Goal: Task Accomplishment & Management: Manage account settings

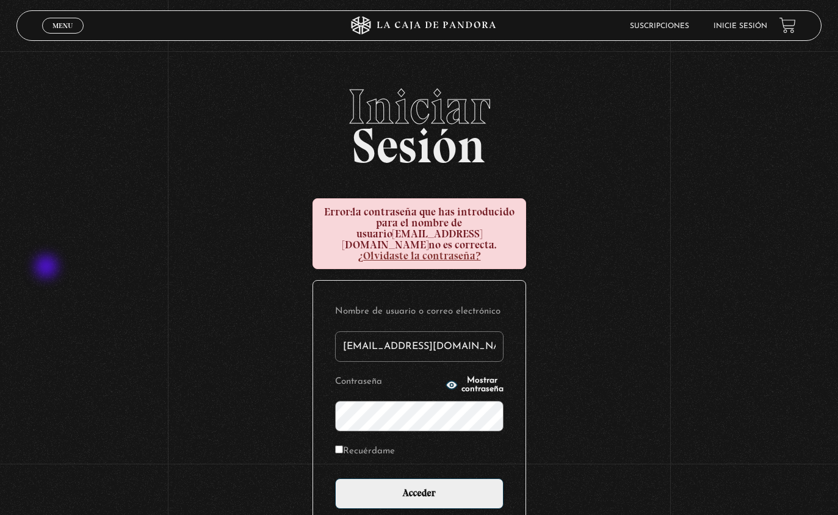
scroll to position [74, 0]
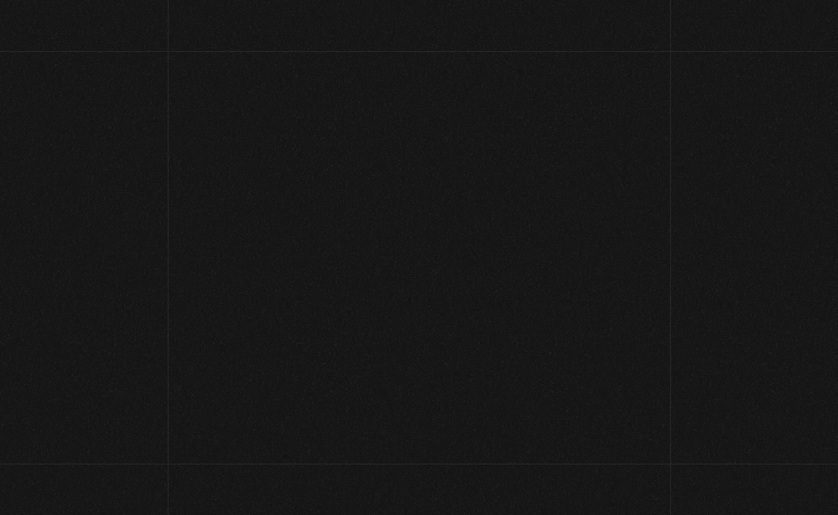
scroll to position [114, 0]
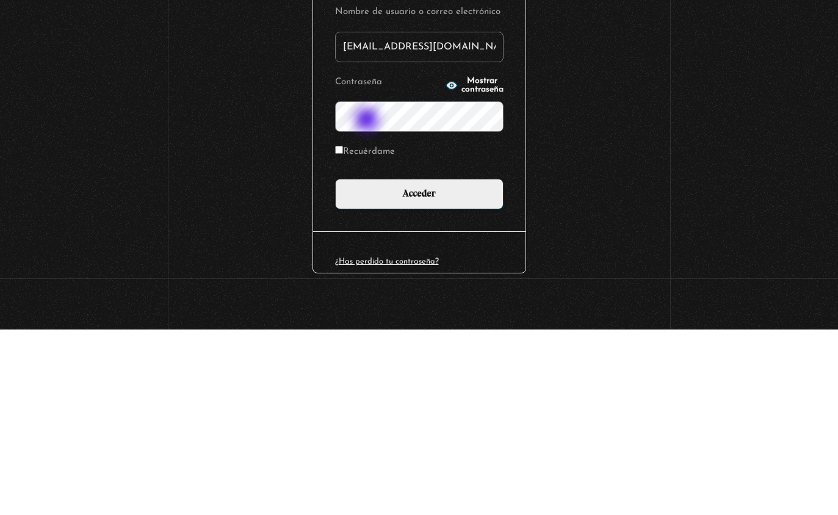
click at [463, 262] on span "Mostrar contraseña" at bounding box center [482, 270] width 42 height 17
click at [23, 90] on div "Iniciar Sesión Error: la contraseña que has introducido para el nombre de usuar…" at bounding box center [419, 241] width 838 height 546
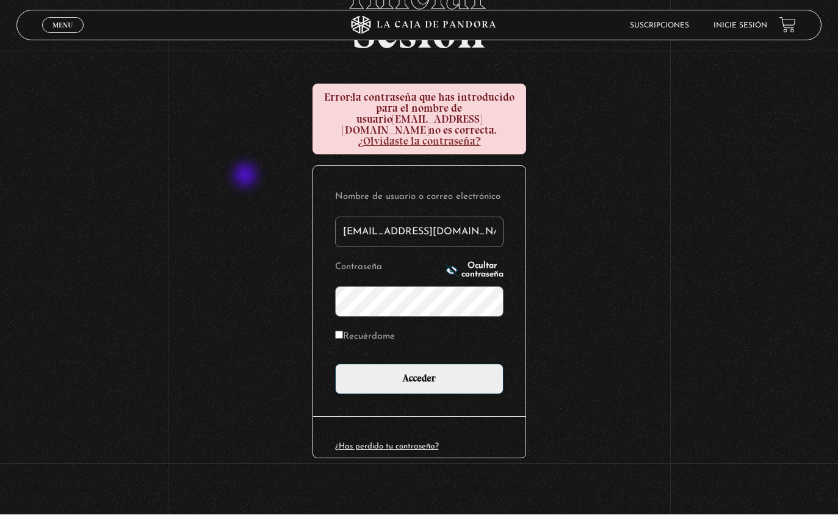
click at [262, 183] on div "Iniciar Sesión Error: la contraseña que has introducido para el nombre de usuar…" at bounding box center [419, 241] width 838 height 546
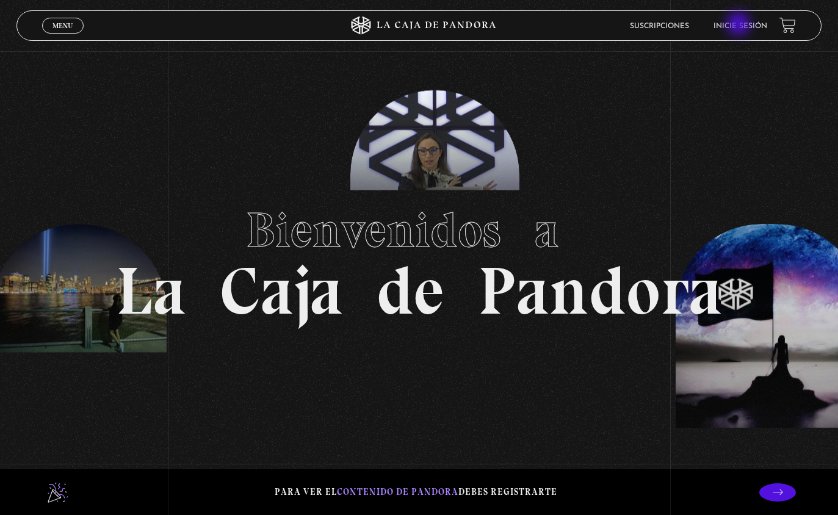
click at [740, 29] on link "Inicie sesión" at bounding box center [740, 26] width 54 height 7
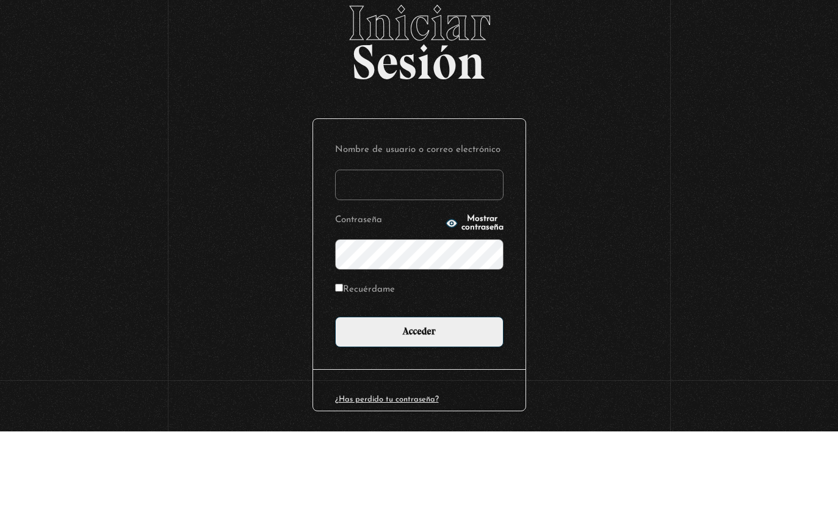
click at [388, 253] on input "Nombre de usuario o correo electrónico" at bounding box center [419, 268] width 168 height 31
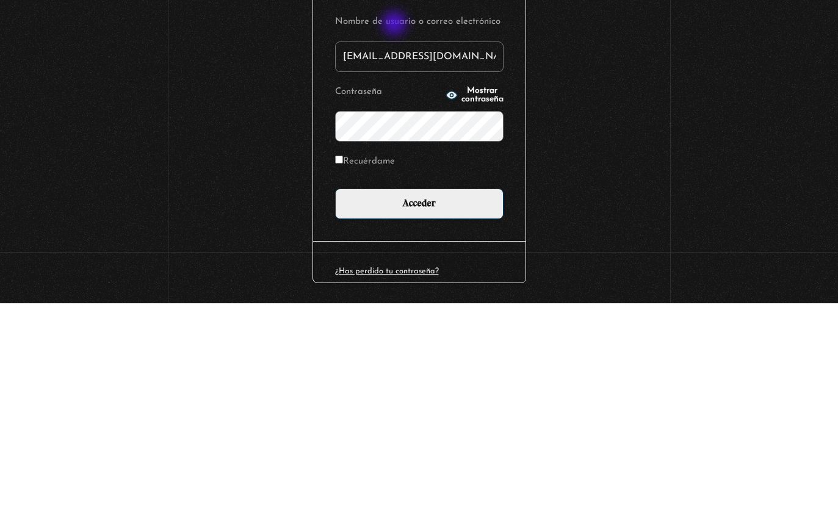
click at [461, 298] on span "Mostrar contraseña" at bounding box center [482, 306] width 42 height 17
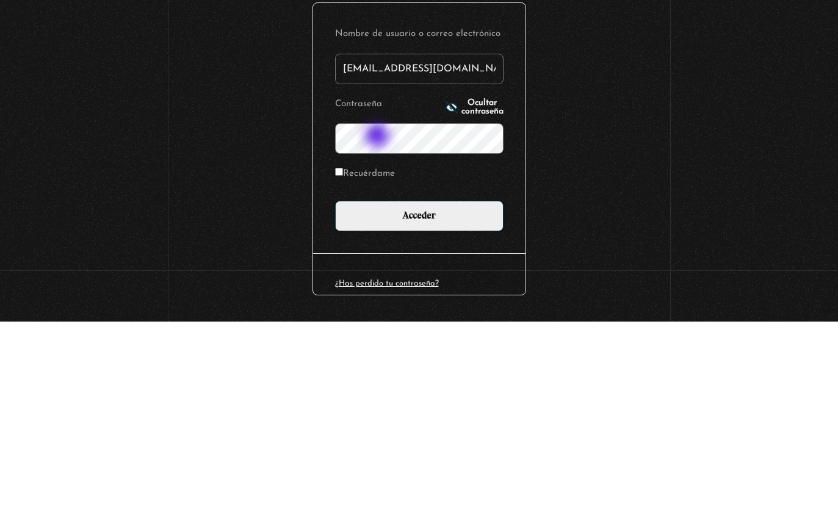
click at [377, 247] on input "karenwiti23@gmail.com" at bounding box center [419, 262] width 168 height 31
click at [379, 247] on input "karenwiti23@gmail.com" at bounding box center [419, 262] width 168 height 31
click at [384, 247] on input "karenwiti23@gmail.com" at bounding box center [419, 262] width 168 height 31
click at [381, 247] on input "karenwiti23@gmail.com" at bounding box center [419, 262] width 168 height 31
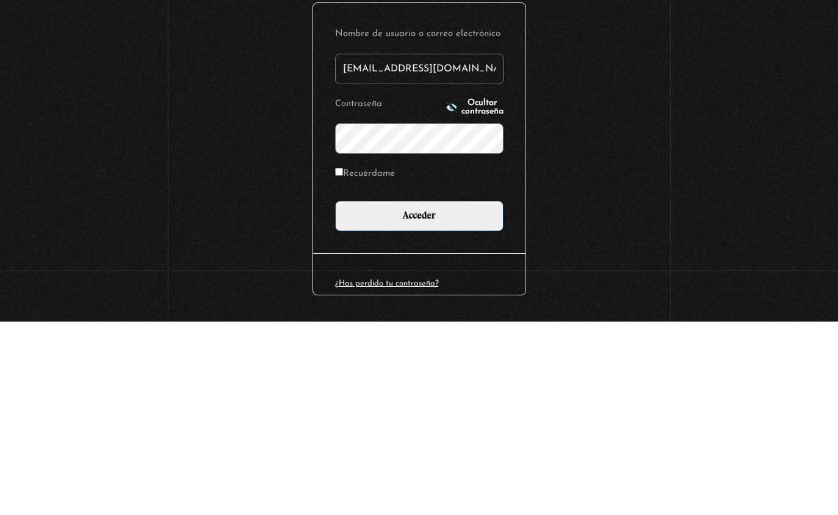
click at [381, 247] on input "karenwiti23@gmail.com" at bounding box center [419, 262] width 168 height 31
click at [388, 247] on input "karenwiti23@gmail.com" at bounding box center [419, 262] width 168 height 31
click at [376, 247] on input "karenwiti23@gmail.com" at bounding box center [419, 262] width 168 height 31
click at [452, 218] on p "Nombre de usuario o correo electrónico karenwiti23@gmail.com" at bounding box center [419, 247] width 168 height 59
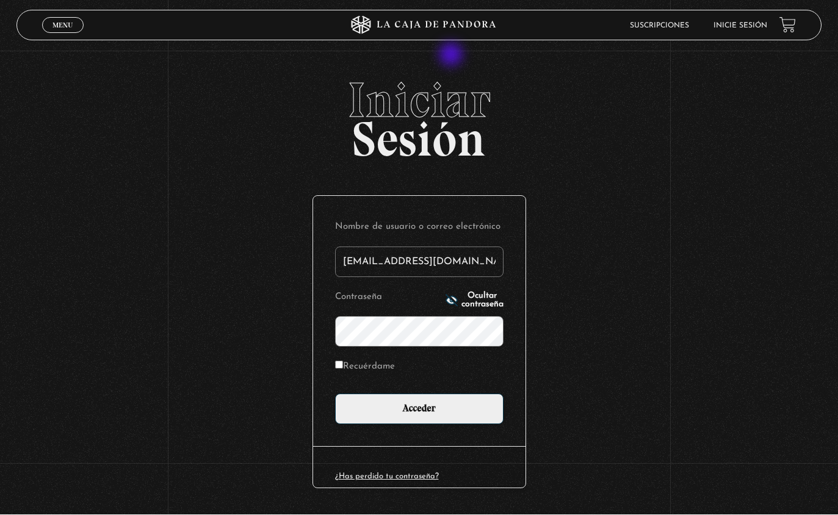
click at [391, 265] on input "karenwiti23@gmail.com" at bounding box center [419, 262] width 168 height 31
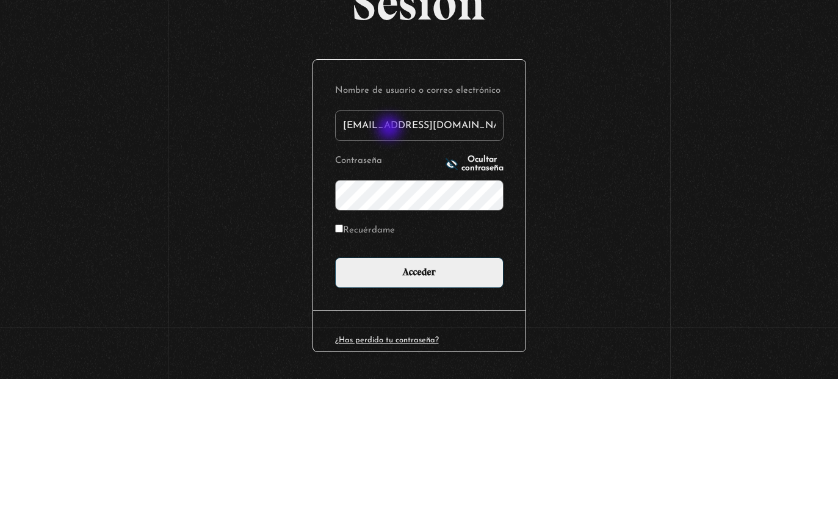
click at [386, 247] on input "karenwiti23@gmail.com" at bounding box center [419, 262] width 168 height 31
click at [445, 247] on input "karenwiti23@gmail.com" at bounding box center [419, 262] width 168 height 31
click at [379, 247] on input "karenwiti23@gmail.com" at bounding box center [419, 262] width 168 height 31
click at [458, 247] on input "karenwiti23@gmail.com" at bounding box center [419, 262] width 168 height 31
click at [383, 247] on input "karenwiti23@gmail.com" at bounding box center [419, 262] width 168 height 31
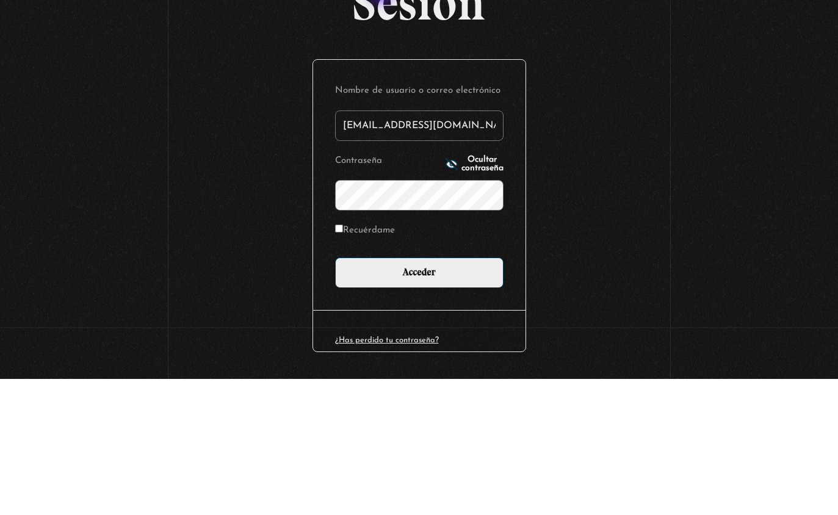
click at [455, 247] on input "karenwiti23@gmail.com" at bounding box center [419, 262] width 168 height 31
click at [463, 247] on input "karenwiti23@gmail.com" at bounding box center [419, 262] width 168 height 31
click at [383, 247] on input "karenwiti23@gmail.com" at bounding box center [419, 262] width 168 height 31
click at [394, 247] on input "karenwiti23@gmail.com" at bounding box center [419, 262] width 168 height 31
click at [466, 247] on input "karenwiti23@gmail.com" at bounding box center [419, 262] width 168 height 31
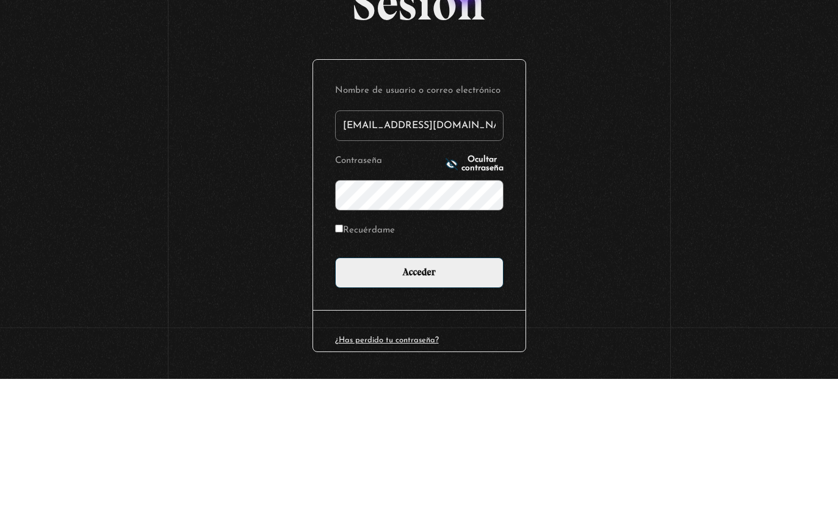
click at [392, 247] on input "karenwiti23@gmail.com" at bounding box center [419, 262] width 168 height 31
click at [388, 247] on input "karenwiti23@gmail.com" at bounding box center [419, 262] width 168 height 31
click at [378, 247] on input "karenwiti23@gmail.com" at bounding box center [419, 262] width 168 height 31
click at [459, 247] on input "karenwiti23@gmail.com" at bounding box center [419, 262] width 168 height 31
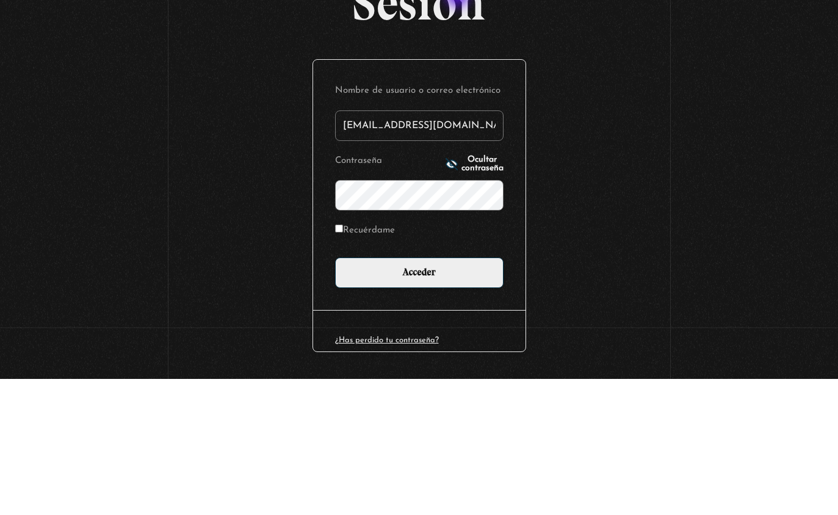
click at [391, 247] on input "karenwiti23@gmail.com" at bounding box center [419, 262] width 168 height 31
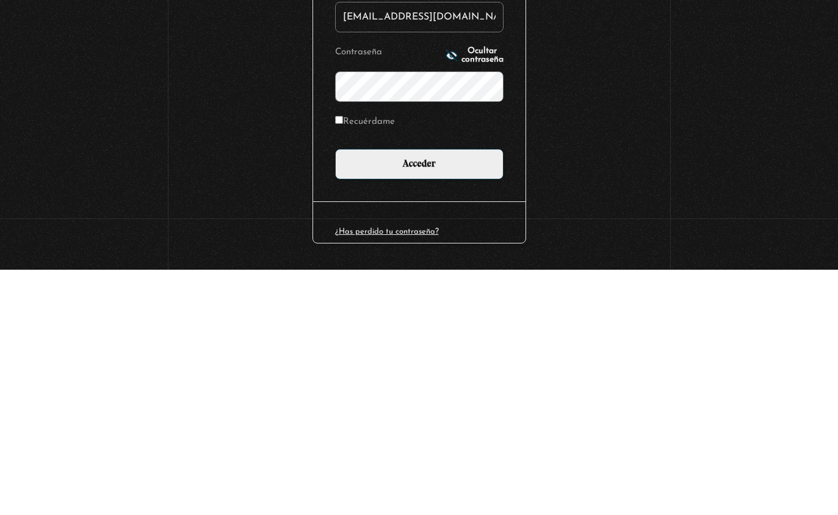
type input "karentiwi23@gmail.com"
click at [400, 394] on input "Acceder" at bounding box center [419, 409] width 168 height 31
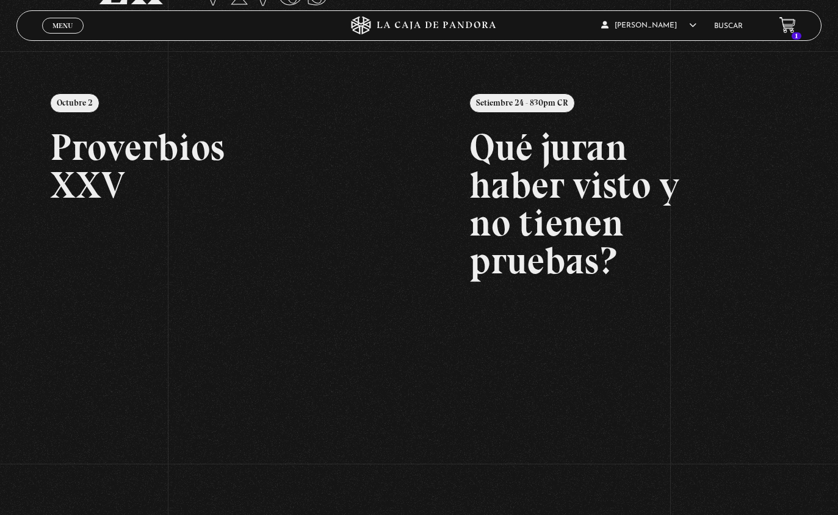
scroll to position [123, 0]
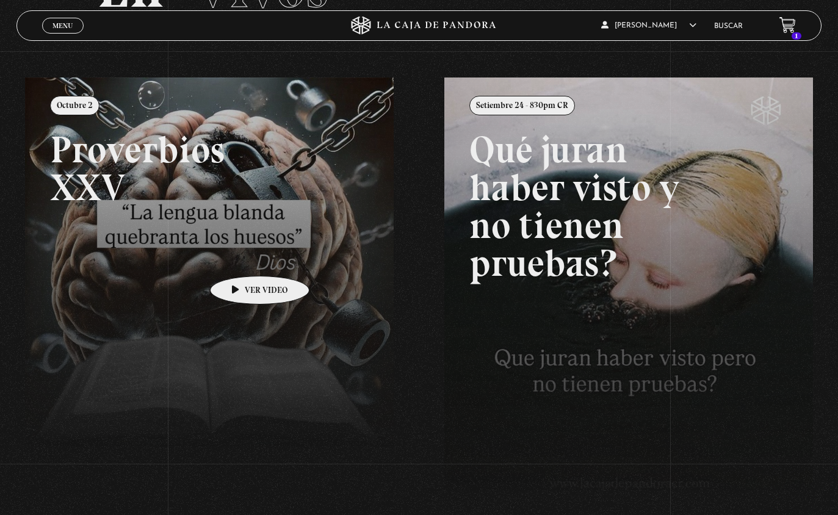
click at [242, 260] on link at bounding box center [444, 335] width 838 height 515
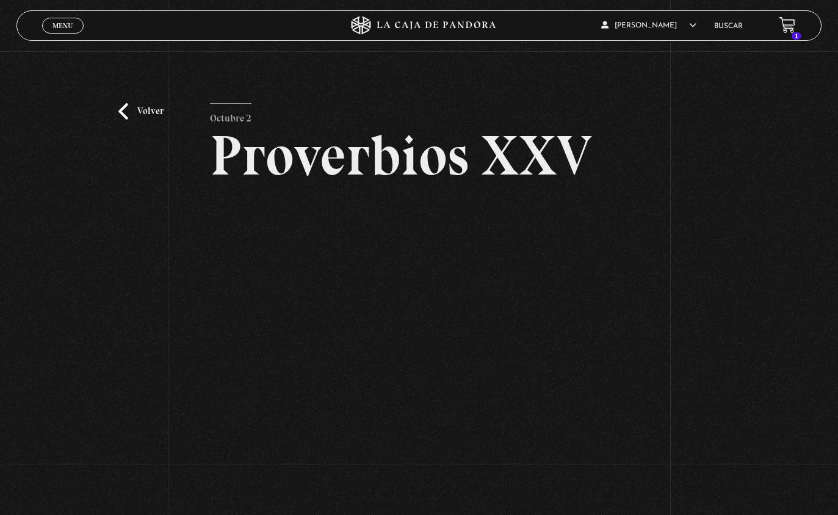
scroll to position [124, 0]
